Goal: Task Accomplishment & Management: Manage account settings

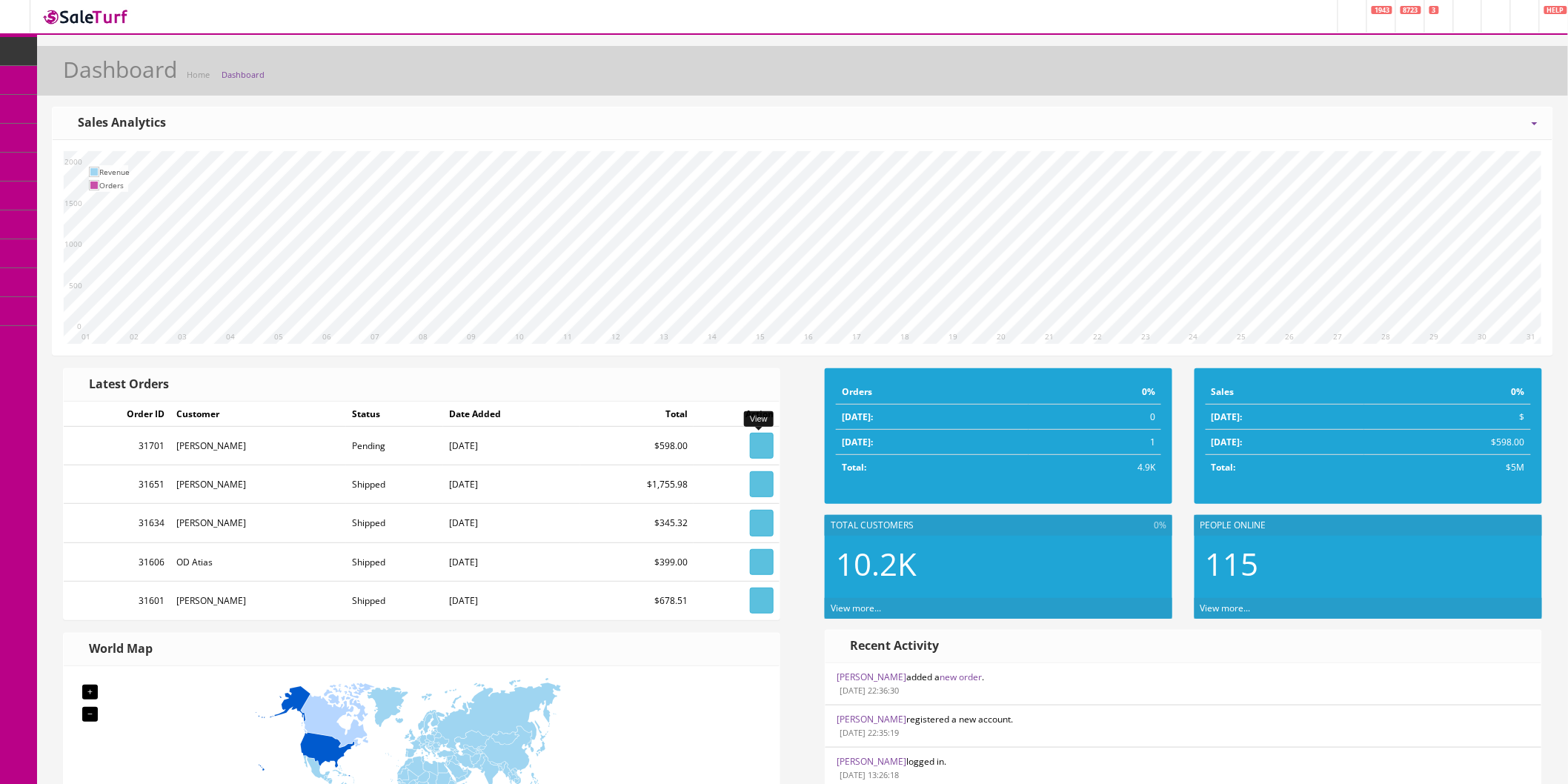
click at [760, 447] on icon at bounding box center [762, 447] width 3 height 9
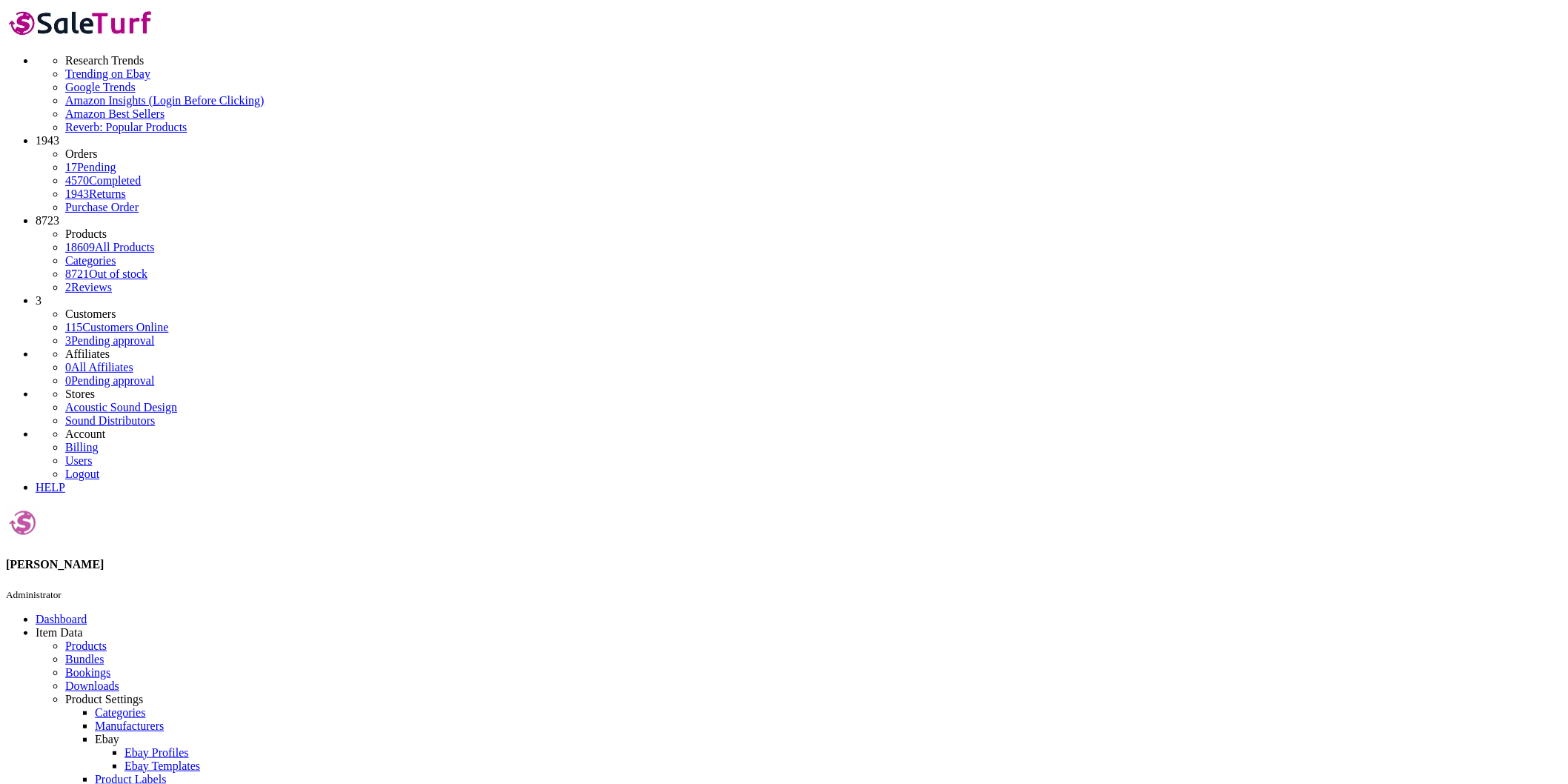
drag, startPoint x: 1151, startPoint y: 293, endPoint x: 1084, endPoint y: 293, distance: 67.0
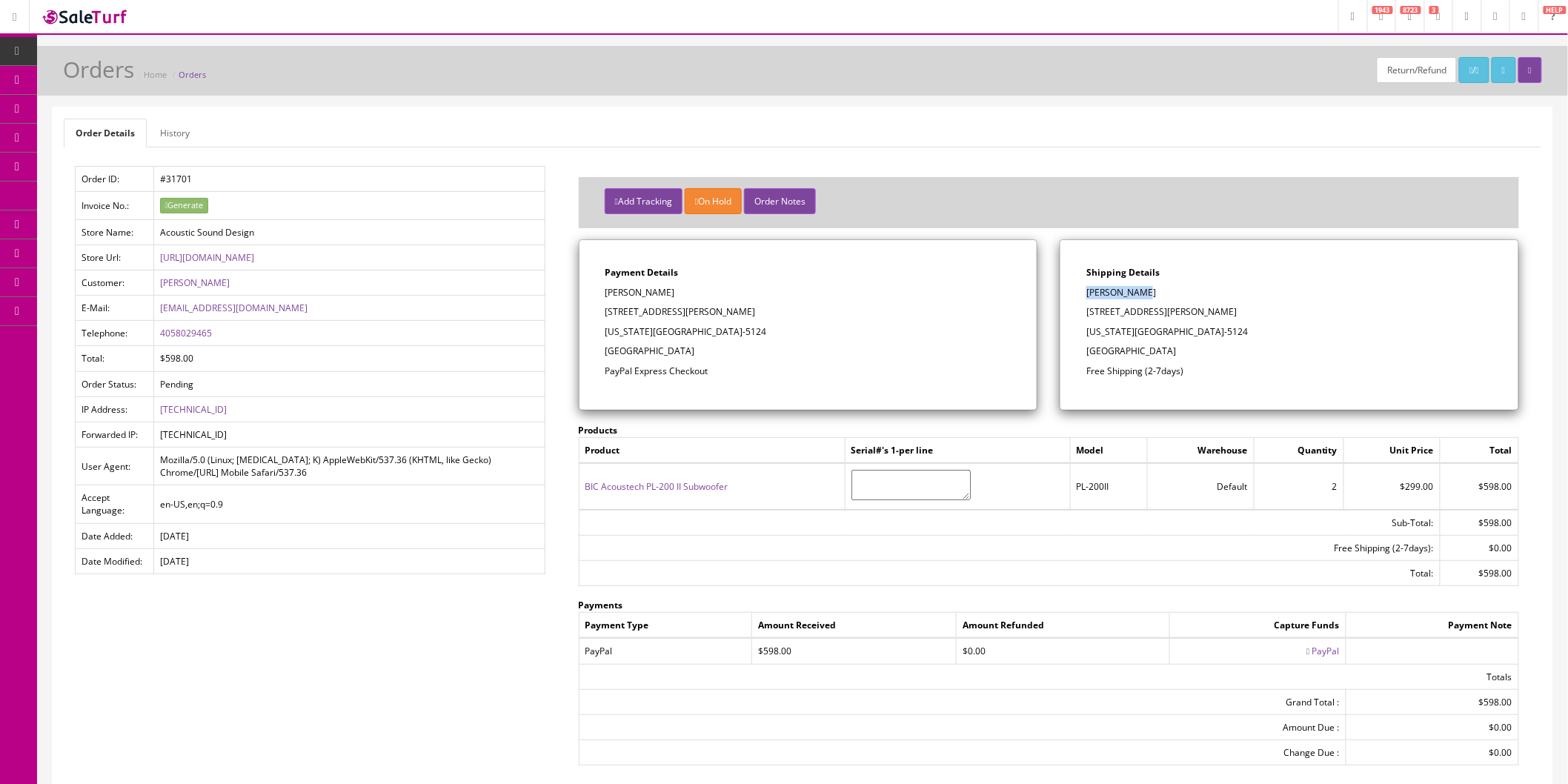
copy p "[PERSON_NAME]"
drag, startPoint x: 1180, startPoint y: 311, endPoint x: 1161, endPoint y: 308, distance: 19.2
click at [1175, 309] on p "[STREET_ADDRESS][PERSON_NAME]" at bounding box center [1289, 312] width 406 height 13
drag, startPoint x: 1161, startPoint y: 308, endPoint x: 1136, endPoint y: 312, distance: 25.3
click at [1083, 308] on div "Shipping Details JESSE RIVERA 616 N ANITA DR Oklahoma City, OK 73127-5124 Unite…" at bounding box center [1289, 325] width 458 height 170
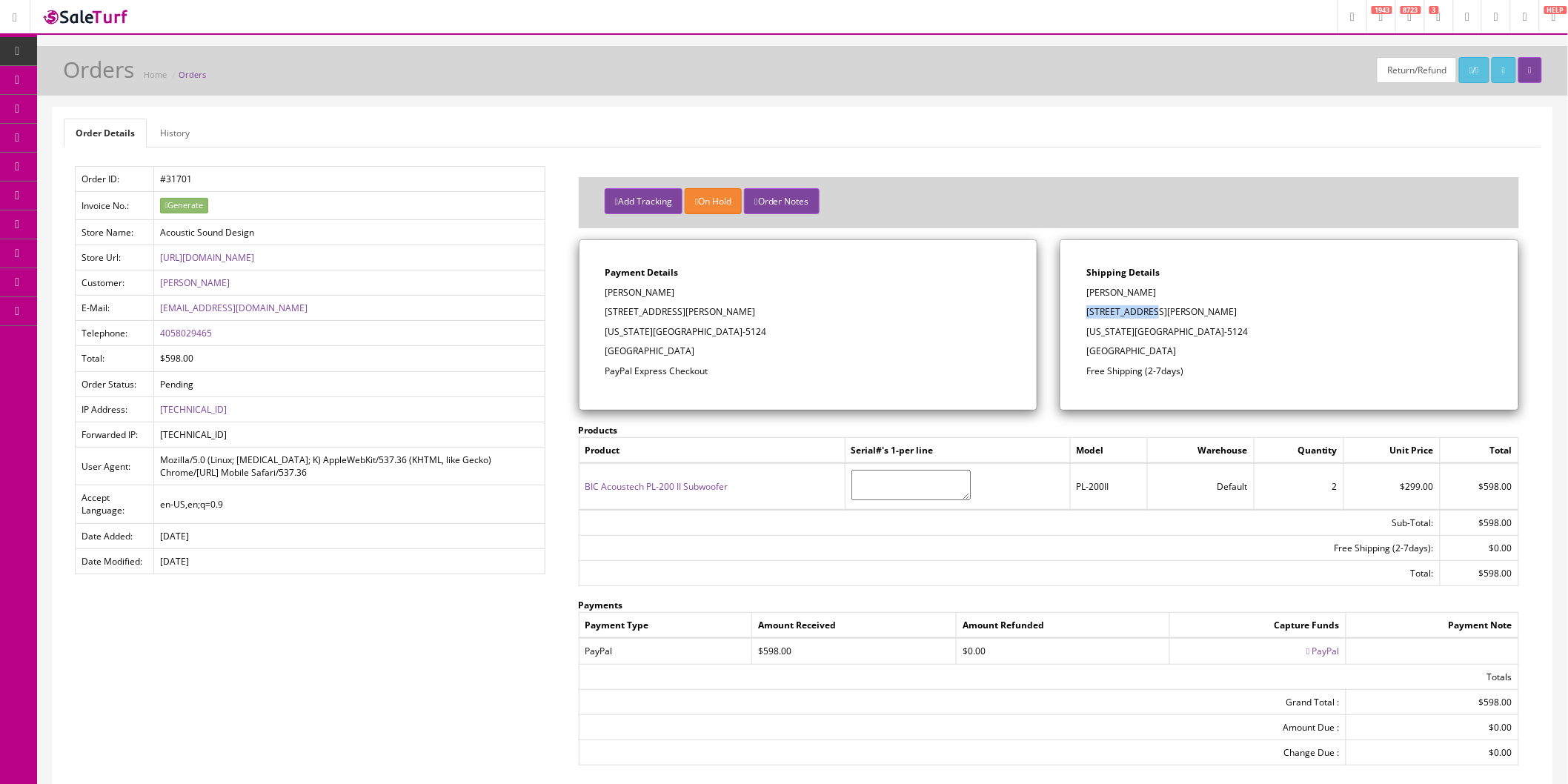
copy p "[STREET_ADDRESS][PERSON_NAME]"
click at [1218, 336] on p "[US_STATE][GEOGRAPHIC_DATA]-5124" at bounding box center [1289, 332] width 406 height 13
drag, startPoint x: 1223, startPoint y: 332, endPoint x: 1167, endPoint y: 331, distance: 56.0
click at [1167, 331] on p "[US_STATE][GEOGRAPHIC_DATA]-5124" at bounding box center [1289, 332] width 406 height 13
copy p "73127-5124"
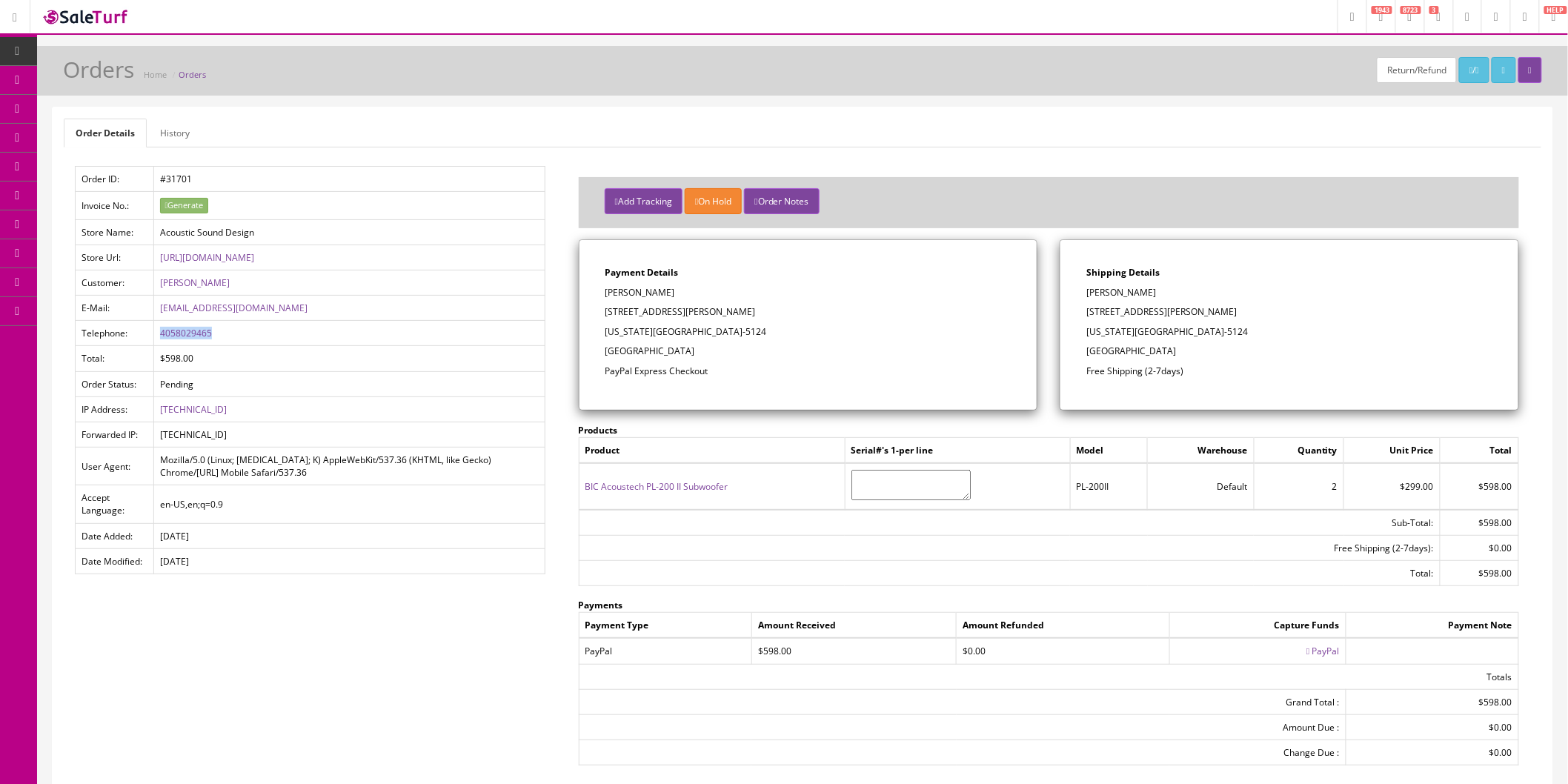
drag, startPoint x: 227, startPoint y: 342, endPoint x: 159, endPoint y: 336, distance: 68.3
click at [159, 336] on td "4058029465" at bounding box center [349, 334] width 390 height 25
copy link "4058029465"
drag, startPoint x: 291, startPoint y: 307, endPoint x: 158, endPoint y: 312, distance: 133.1
click at [158, 312] on td "[EMAIL_ADDRESS][DOMAIN_NAME]" at bounding box center [349, 308] width 390 height 25
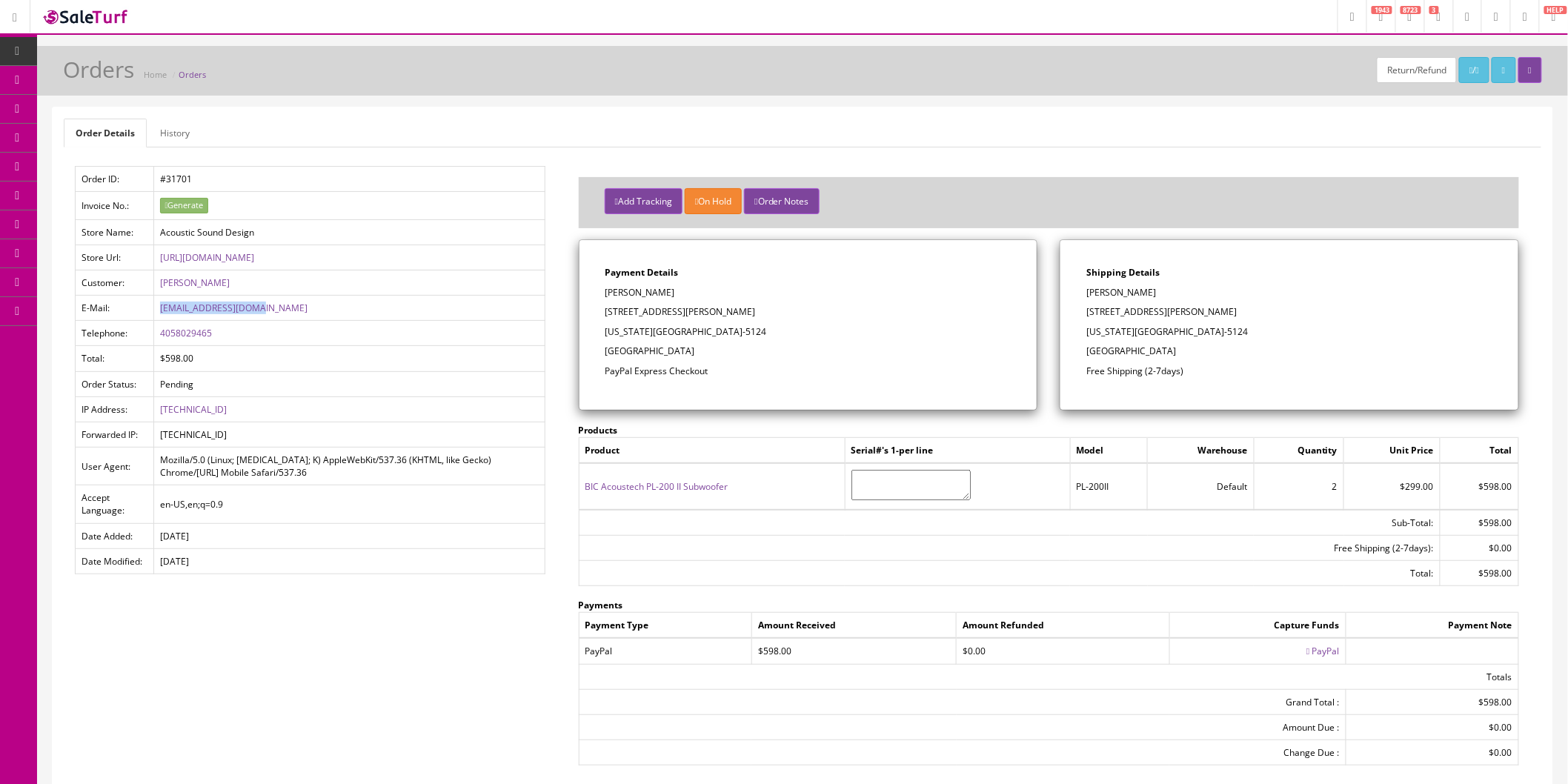
copy link "[EMAIL_ADDRESS][DOMAIN_NAME]"
click at [665, 200] on button "Add Tracking" at bounding box center [644, 201] width 78 height 26
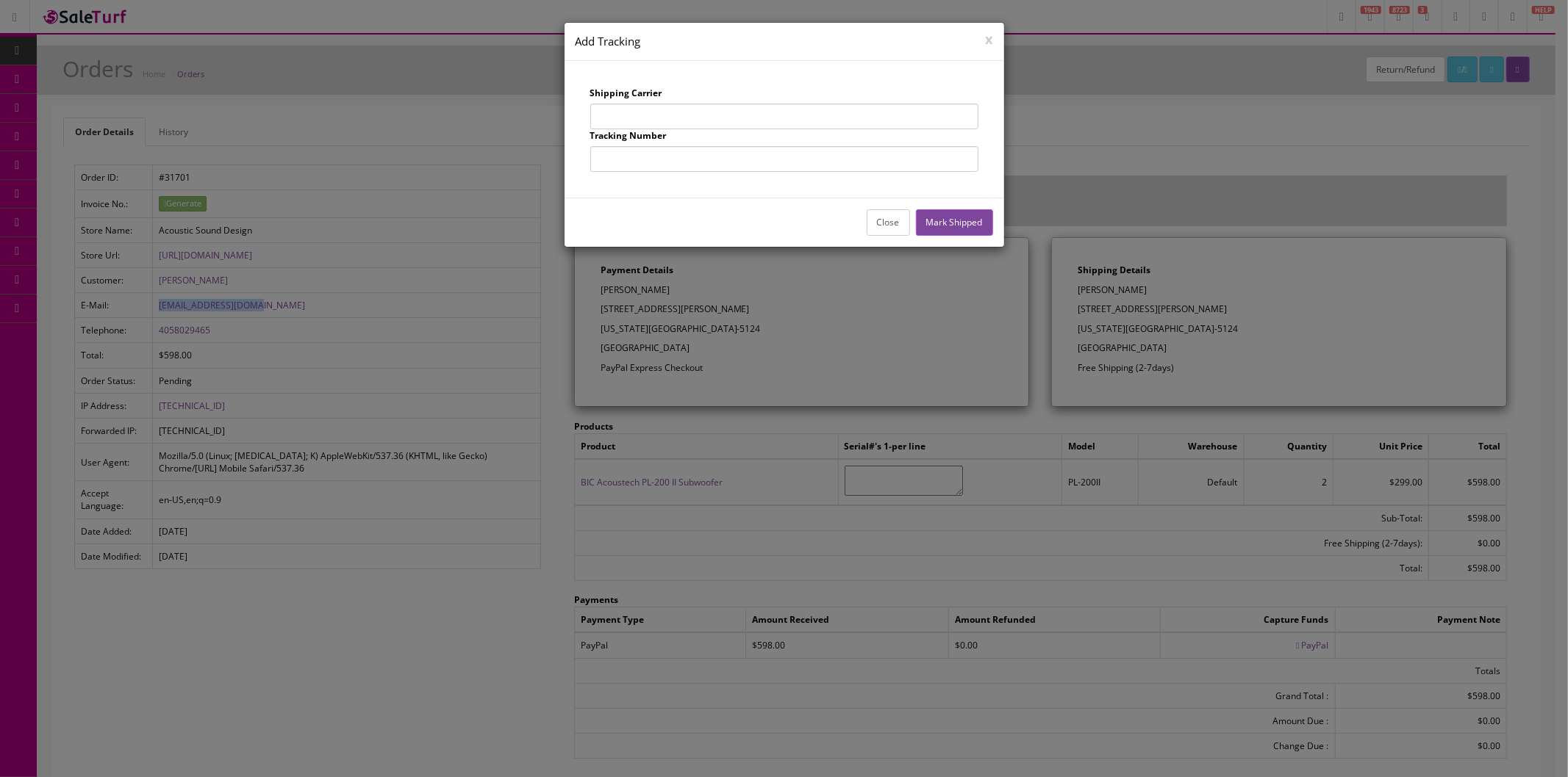
click at [878, 228] on button "Close" at bounding box center [888, 222] width 43 height 26
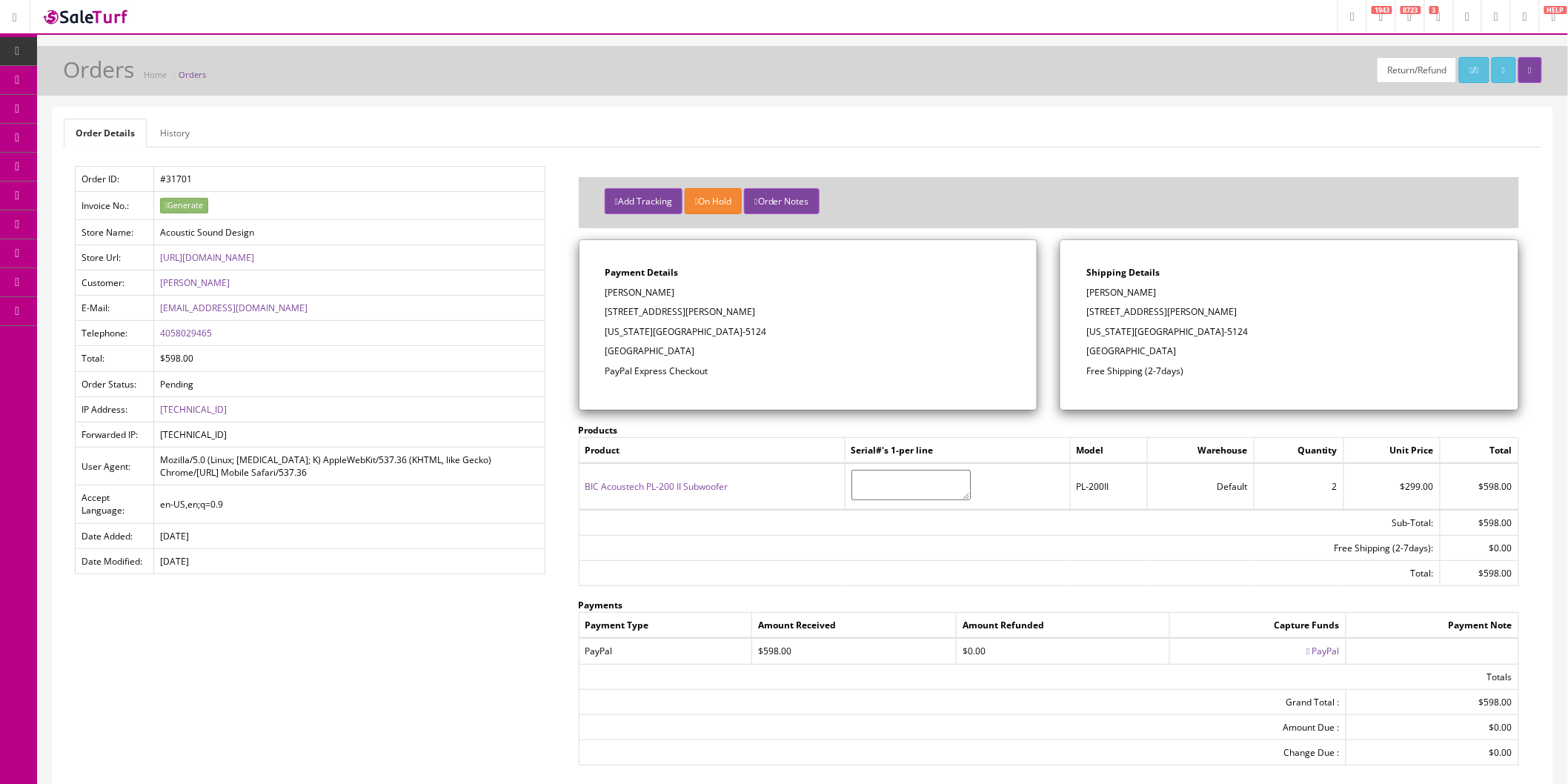
click at [1306, 650] on icon at bounding box center [1308, 652] width 3 height 9
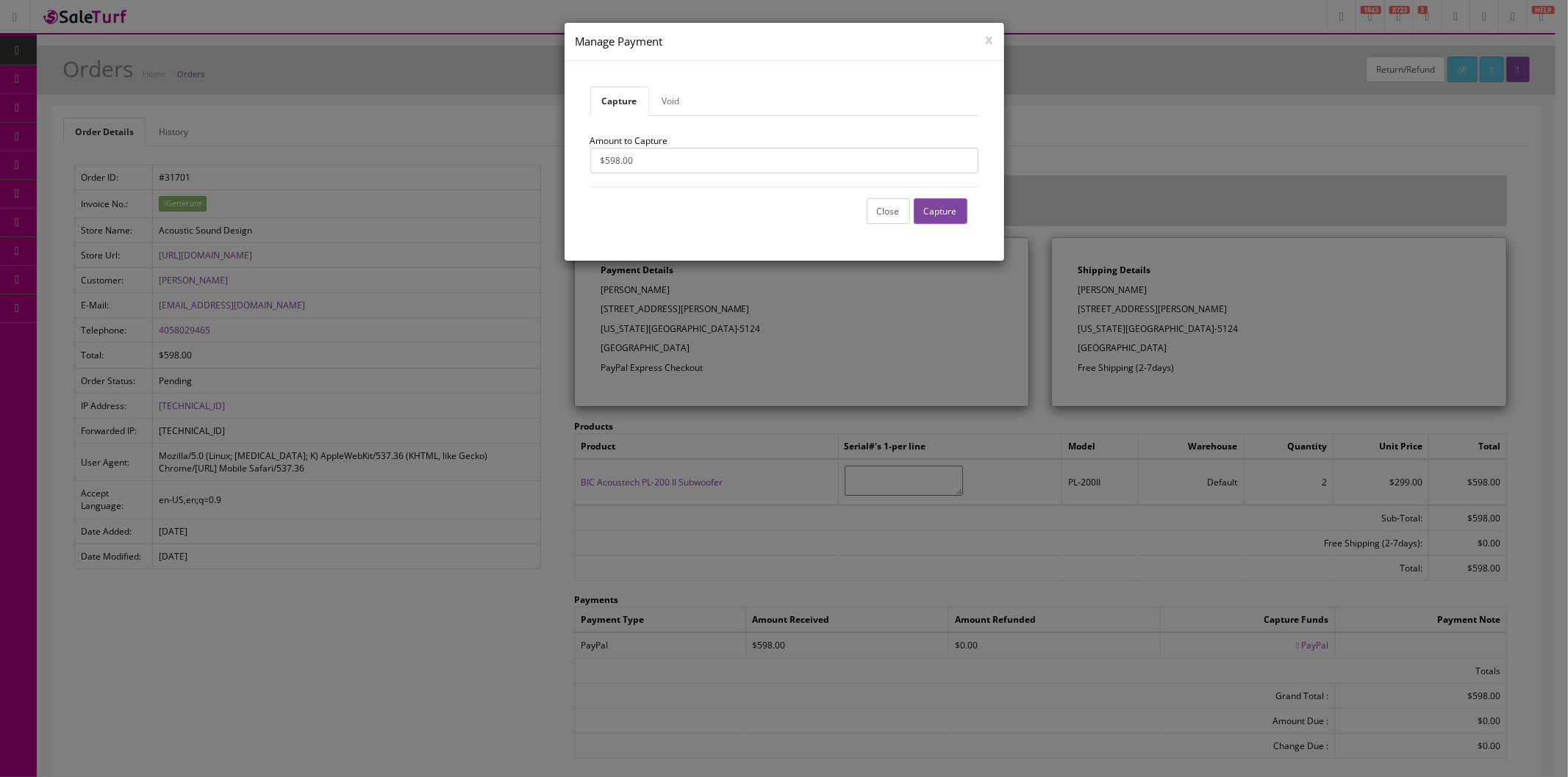
click at [944, 210] on button "Capture" at bounding box center [941, 211] width 53 height 26
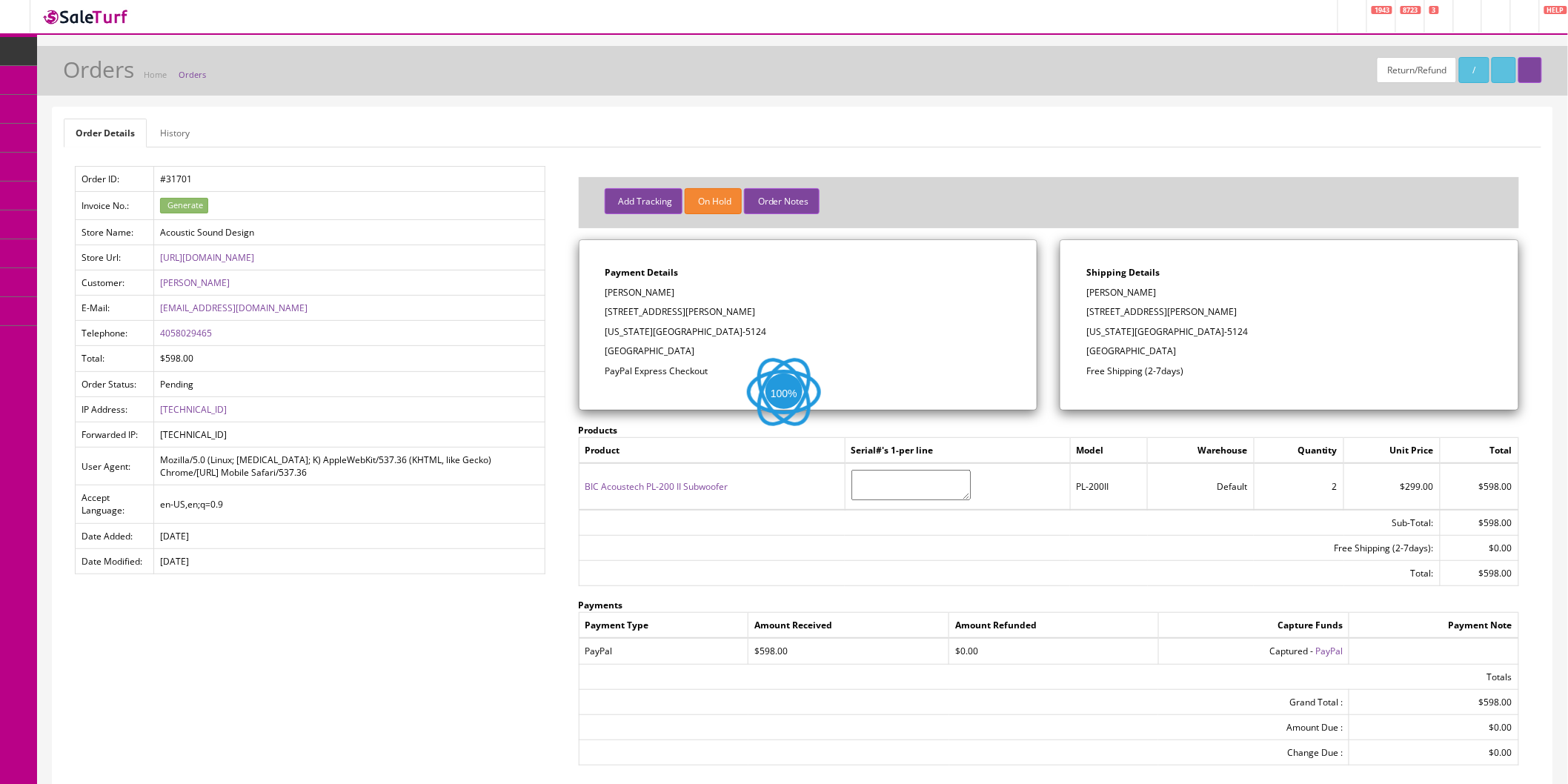
click at [662, 199] on button "Add Tracking" at bounding box center [644, 201] width 78 height 26
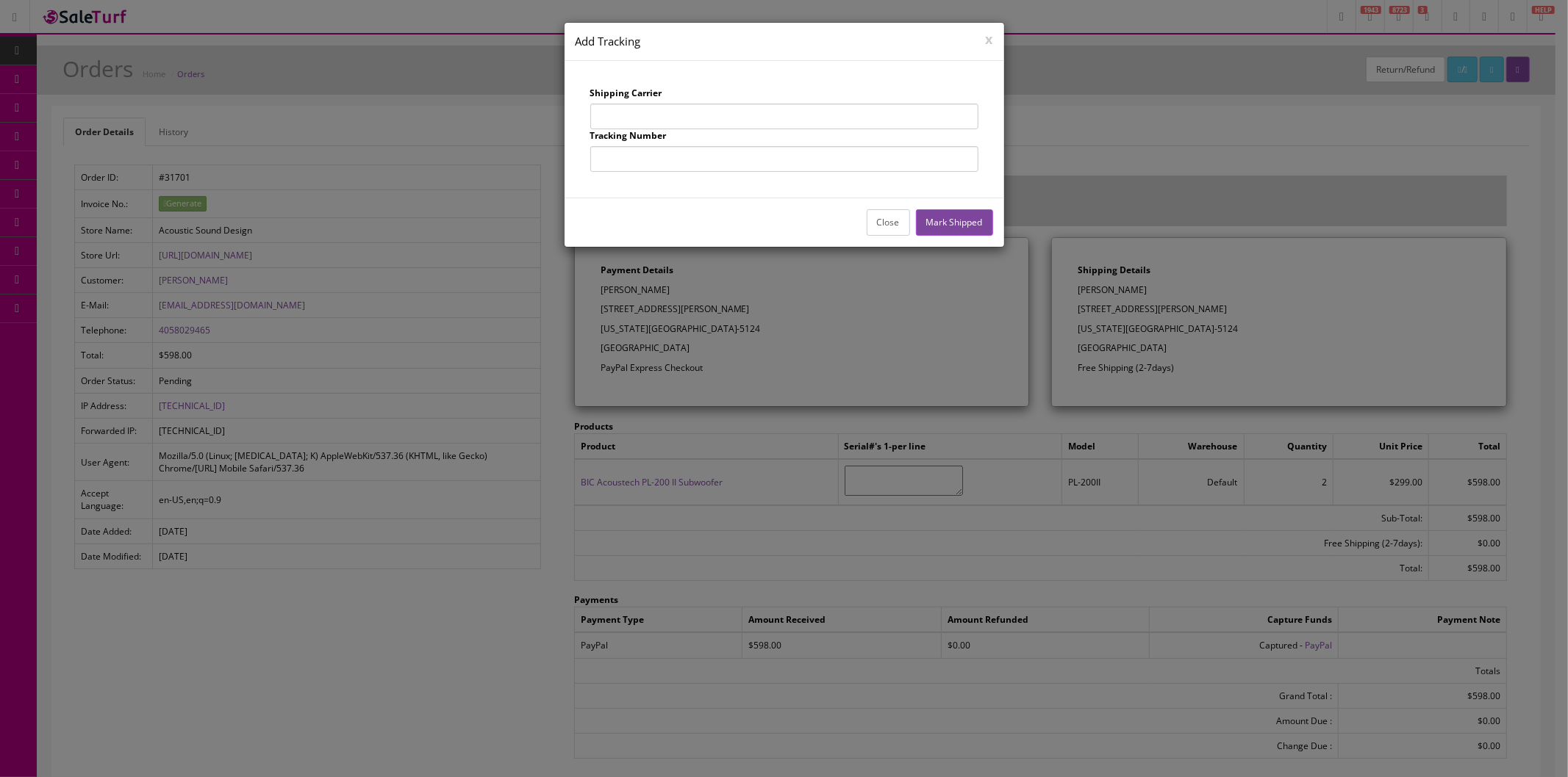
click at [714, 120] on input "text" at bounding box center [784, 116] width 388 height 26
type input "UPS"
click at [685, 158] on input "text" at bounding box center [784, 159] width 388 height 26
type input "1Z863E834257034255"
click at [949, 229] on button "Mark Shipped" at bounding box center [955, 222] width 77 height 26
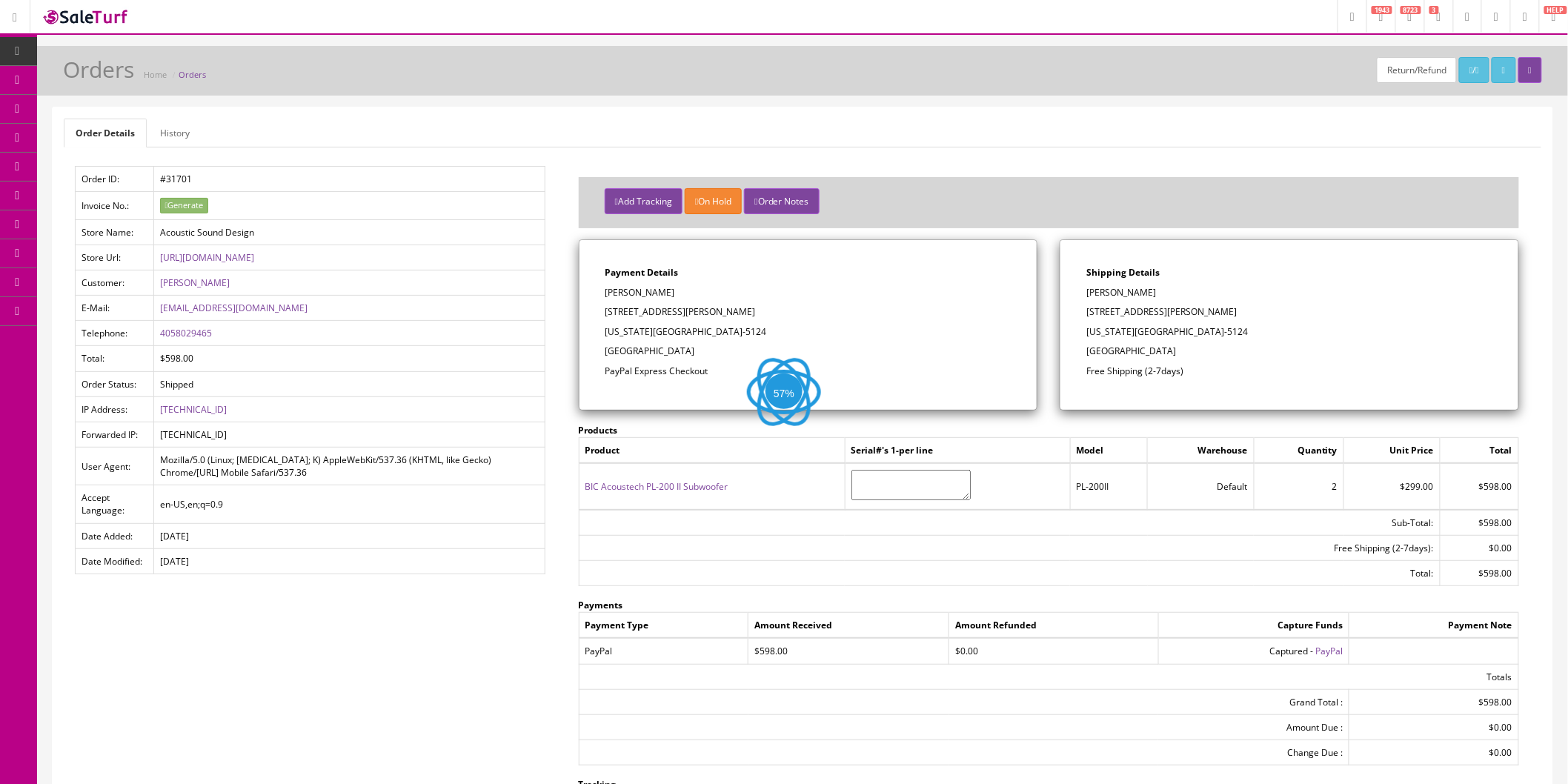
click at [648, 195] on button "Add Tracking" at bounding box center [644, 201] width 78 height 26
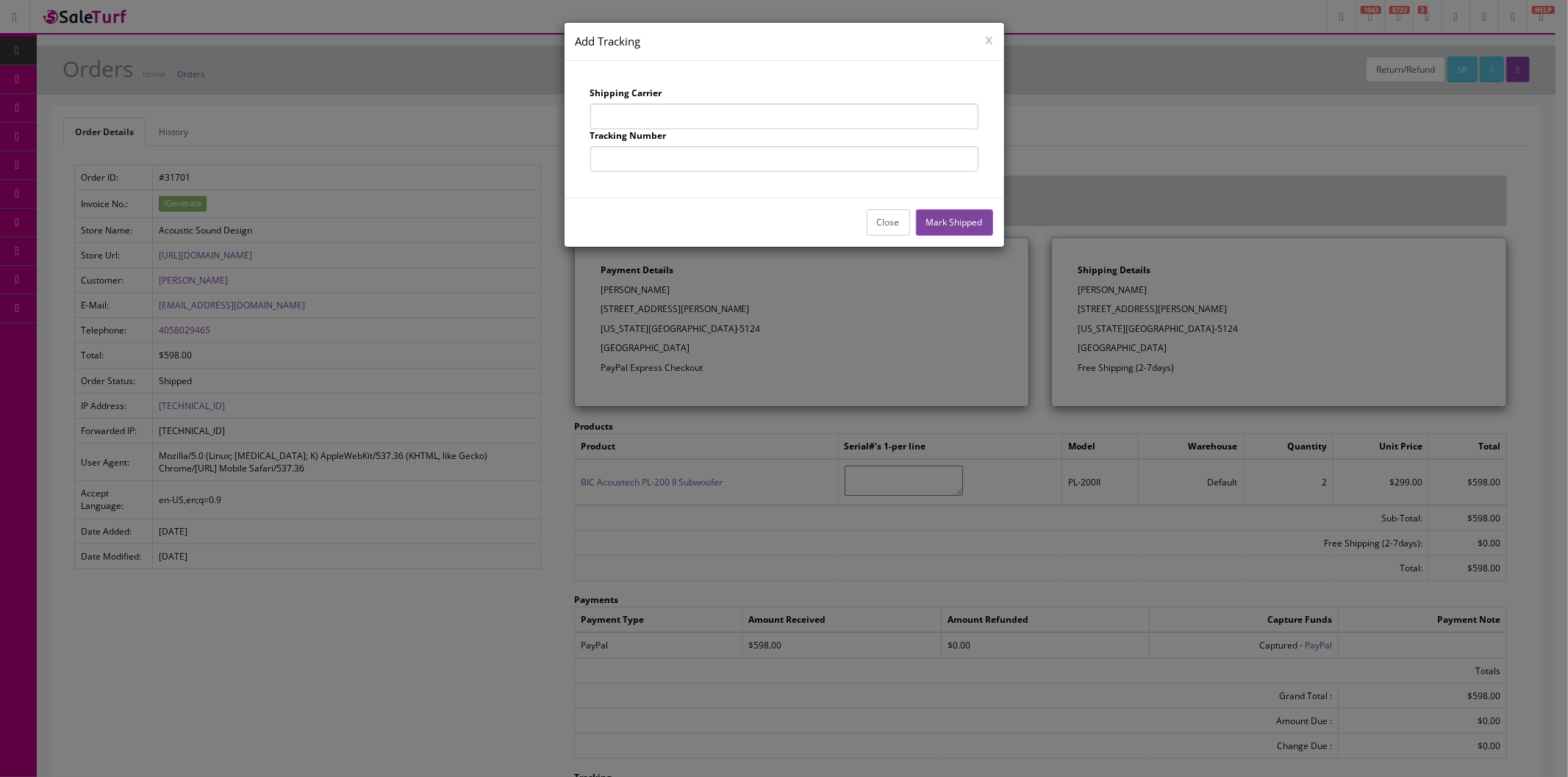
click at [670, 111] on input "text" at bounding box center [784, 116] width 388 height 26
type input "UPS"
click at [690, 158] on input "text" at bounding box center [784, 159] width 388 height 26
type input "1Z863E834256089869"
click at [935, 220] on button "Mark Shipped" at bounding box center [955, 222] width 77 height 26
